Goal: Consume media (video, audio)

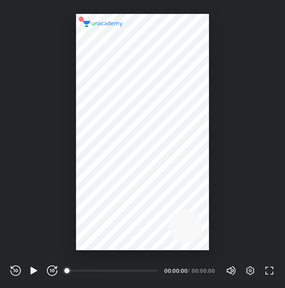
scroll to position [288, 285]
click at [250, 266] on icon "button" at bounding box center [250, 270] width 8 height 9
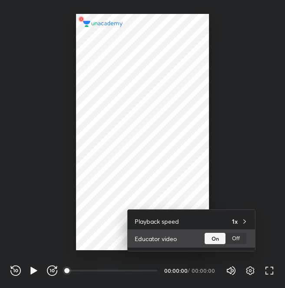
click at [234, 240] on div "Off" at bounding box center [235, 238] width 21 height 11
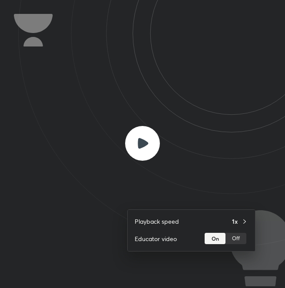
click at [148, 136] on div at bounding box center [142, 144] width 285 height 288
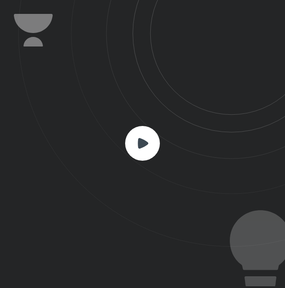
click at [148, 136] on rect at bounding box center [142, 143] width 35 height 35
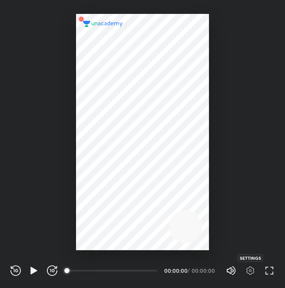
click at [247, 265] on icon "button" at bounding box center [250, 270] width 10 height 10
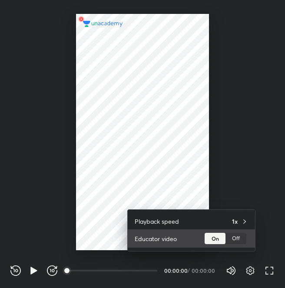
click at [231, 238] on div "Off" at bounding box center [235, 238] width 21 height 11
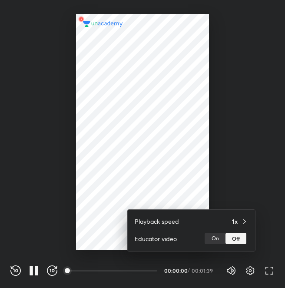
click at [178, 86] on div at bounding box center [142, 144] width 285 height 288
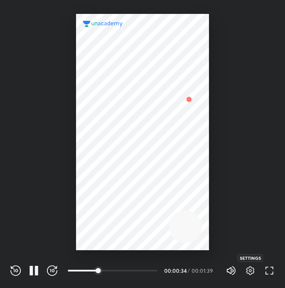
click at [250, 274] on icon "button" at bounding box center [250, 270] width 8 height 9
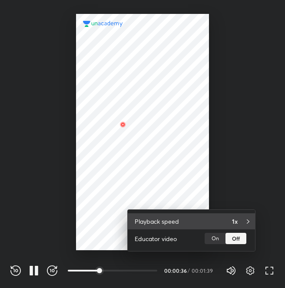
click at [231, 214] on div "Playback speed 1x" at bounding box center [191, 221] width 127 height 16
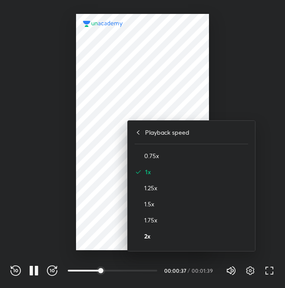
click at [212, 240] on h4 "2x" at bounding box center [196, 235] width 104 height 9
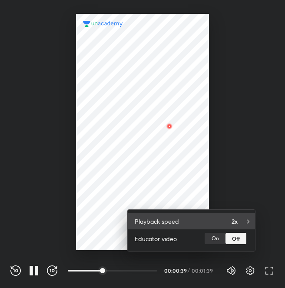
click at [227, 216] on div "Playback speed 2x" at bounding box center [191, 221] width 127 height 16
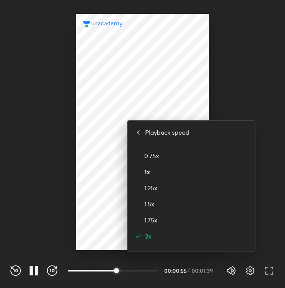
click at [170, 169] on h4 "1x" at bounding box center [196, 171] width 104 height 9
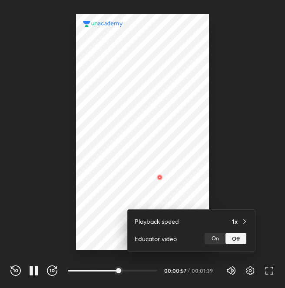
click at [167, 163] on div at bounding box center [142, 144] width 285 height 288
